Goal: Information Seeking & Learning: Learn about a topic

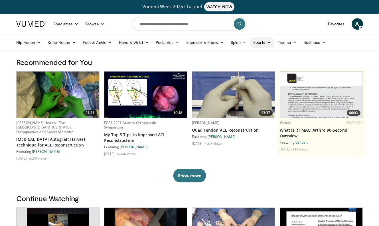
click at [262, 43] on link "Sports" at bounding box center [262, 42] width 25 height 11
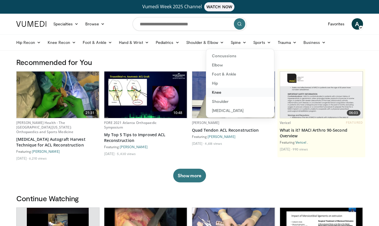
click at [218, 91] on link "Knee" at bounding box center [240, 92] width 68 height 9
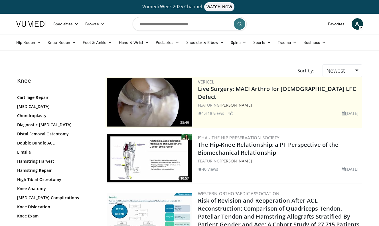
scroll to position [167, 0]
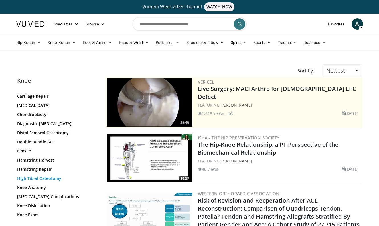
click at [32, 178] on link "High Tibial Osteotomy" at bounding box center [55, 179] width 77 height 6
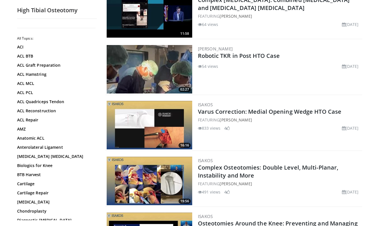
scroll to position [201, 0]
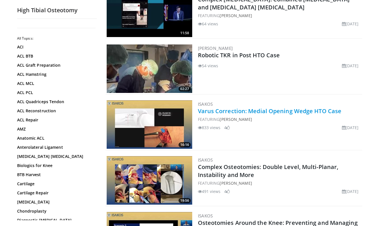
click at [270, 112] on link "Varus Correction: Medial Opening Wedge HTO Case" at bounding box center [270, 111] width 144 height 8
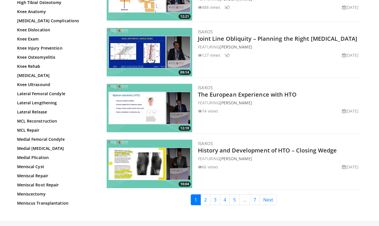
scroll to position [1287, 0]
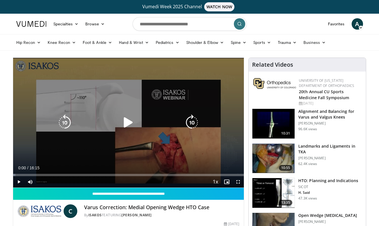
click at [129, 126] on icon "Video Player" at bounding box center [128, 123] width 16 height 16
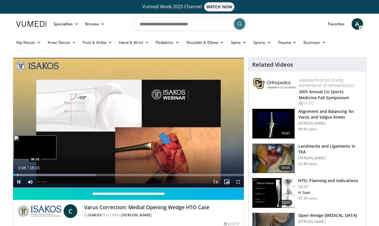
click at [17, 173] on div "Loaded : 35.86% 00:08 00:18" at bounding box center [128, 173] width 231 height 5
click at [24, 174] on div "Progress Bar" at bounding box center [24, 175] width 1 height 2
click at [40, 175] on div "Progress Bar" at bounding box center [40, 175] width 1 height 2
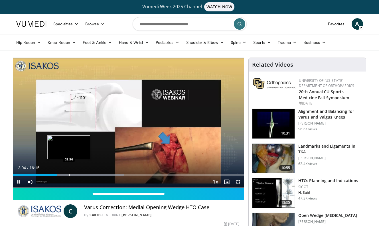
click at [69, 174] on div "Progress Bar" at bounding box center [69, 175] width 1 height 2
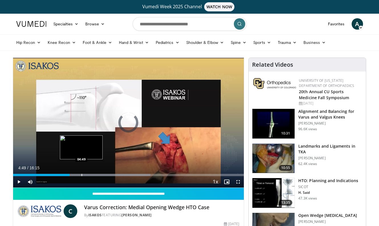
click at [82, 175] on div "Progress Bar" at bounding box center [82, 175] width 1 height 2
